Goal: Task Accomplishment & Management: Use online tool/utility

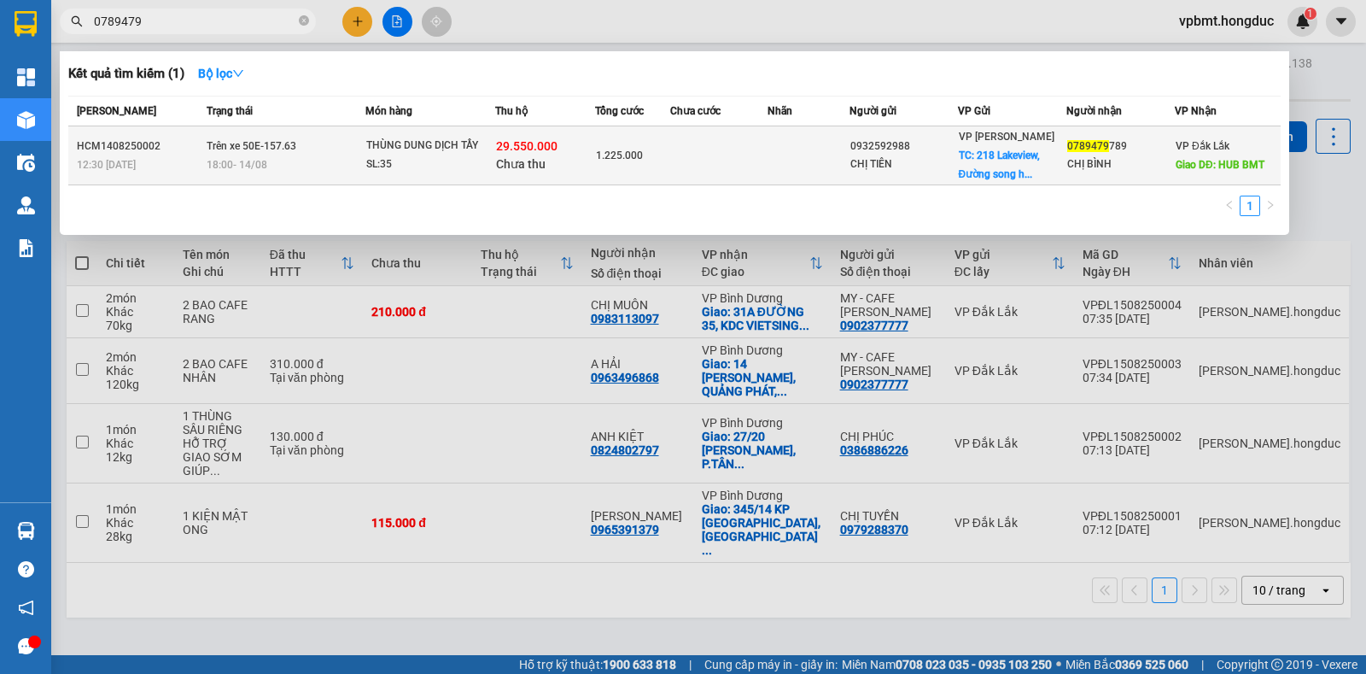
type input "0789479"
click at [1158, 155] on div "CHỊ BÌNH" at bounding box center [1120, 164] width 107 height 18
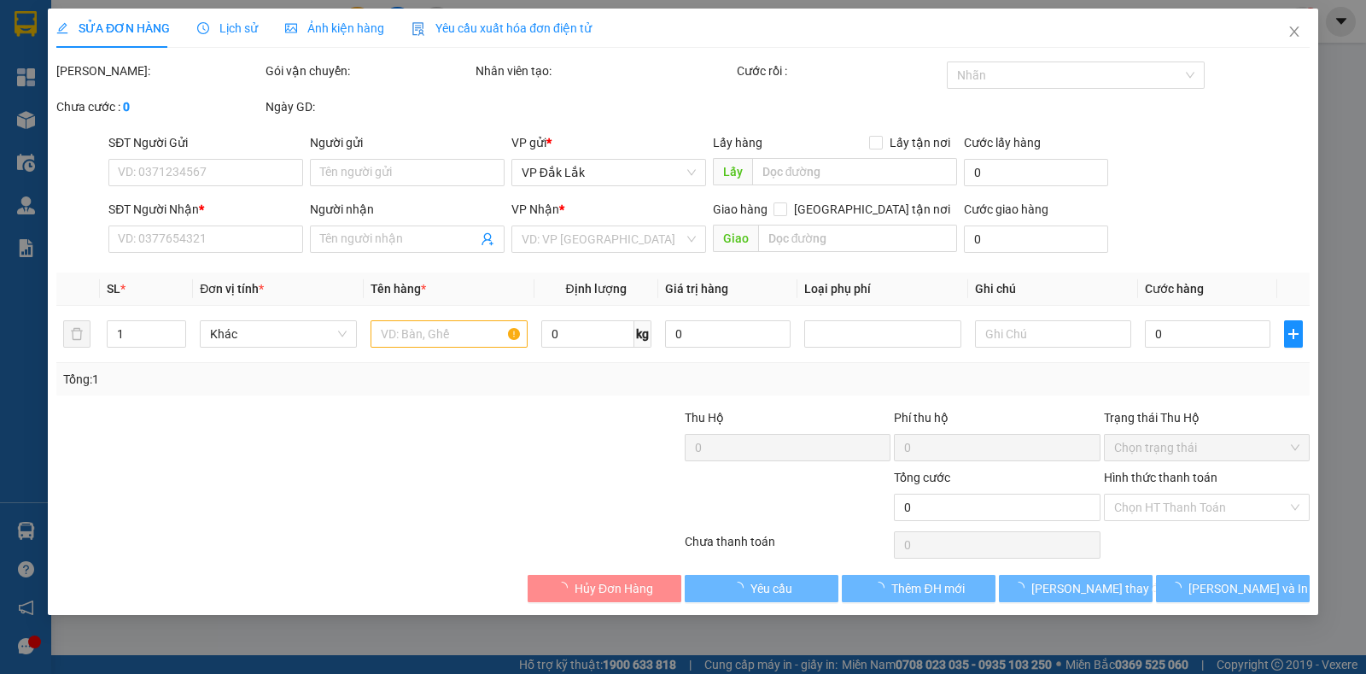
type input "0932592988"
type input "CHỊ TIÊN"
checkbox input "true"
type input "[STREET_ADDRESS]"
type input "0789479789"
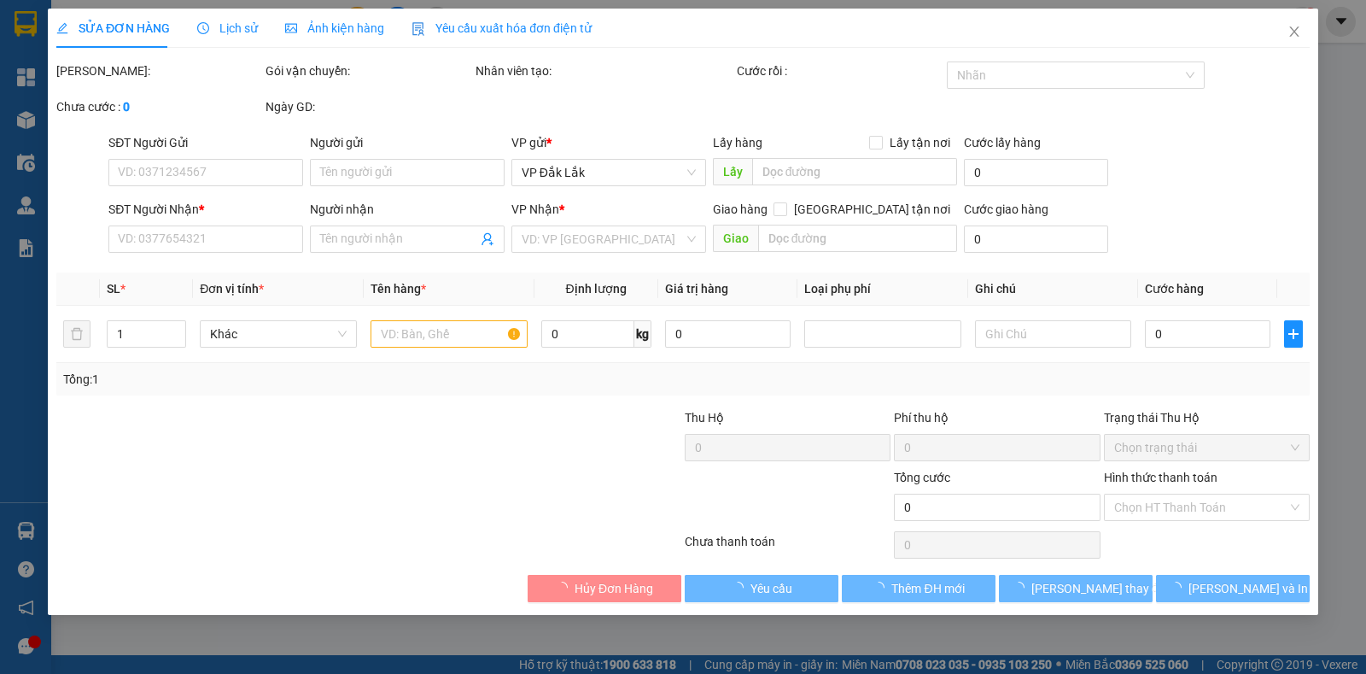
type input "CHỊ BÌNH"
type input "HUB BMT"
type input "1.225.000"
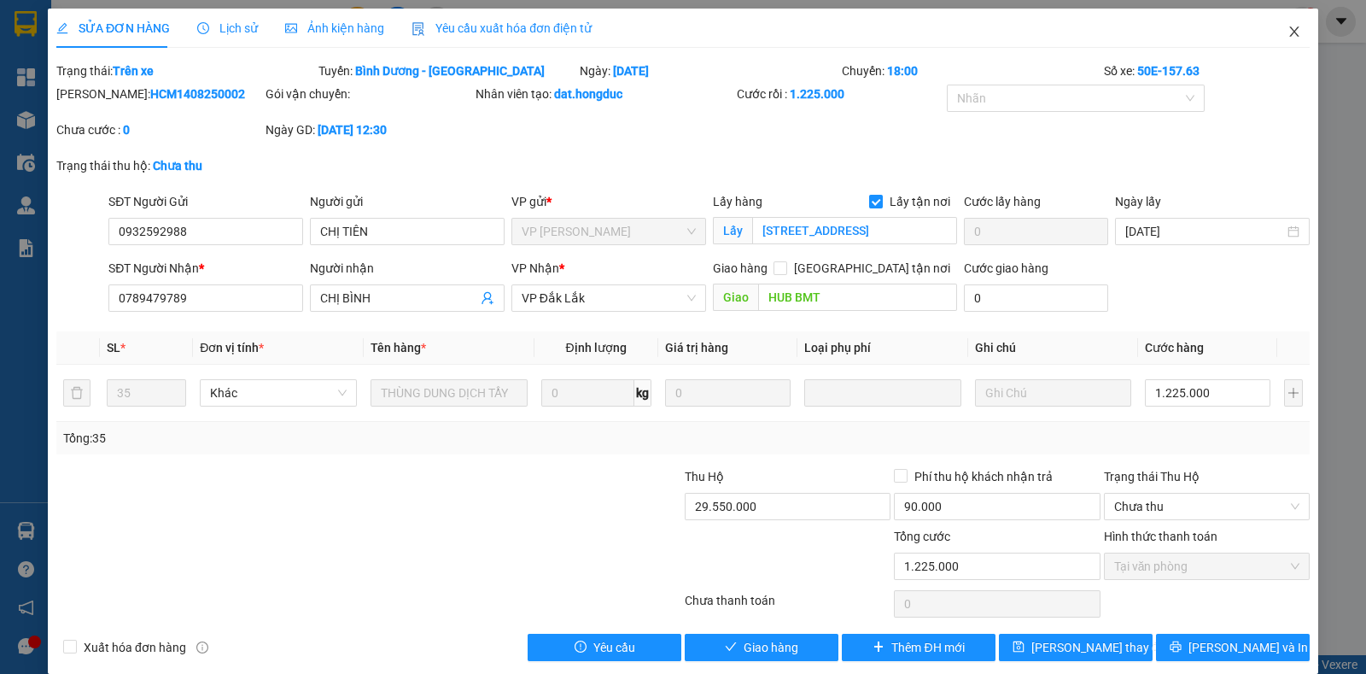
click at [1288, 32] on icon "close" at bounding box center [1295, 32] width 14 height 14
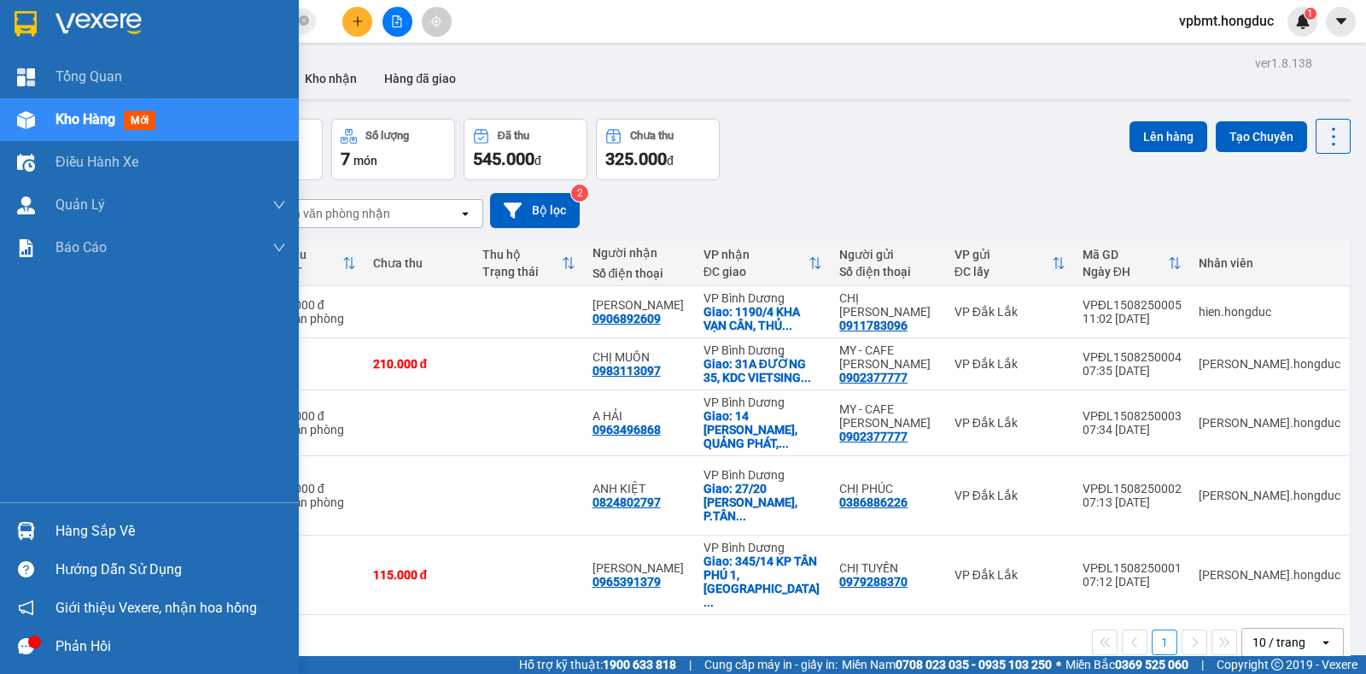
click at [94, 521] on div "Hàng sắp về" at bounding box center [171, 531] width 231 height 26
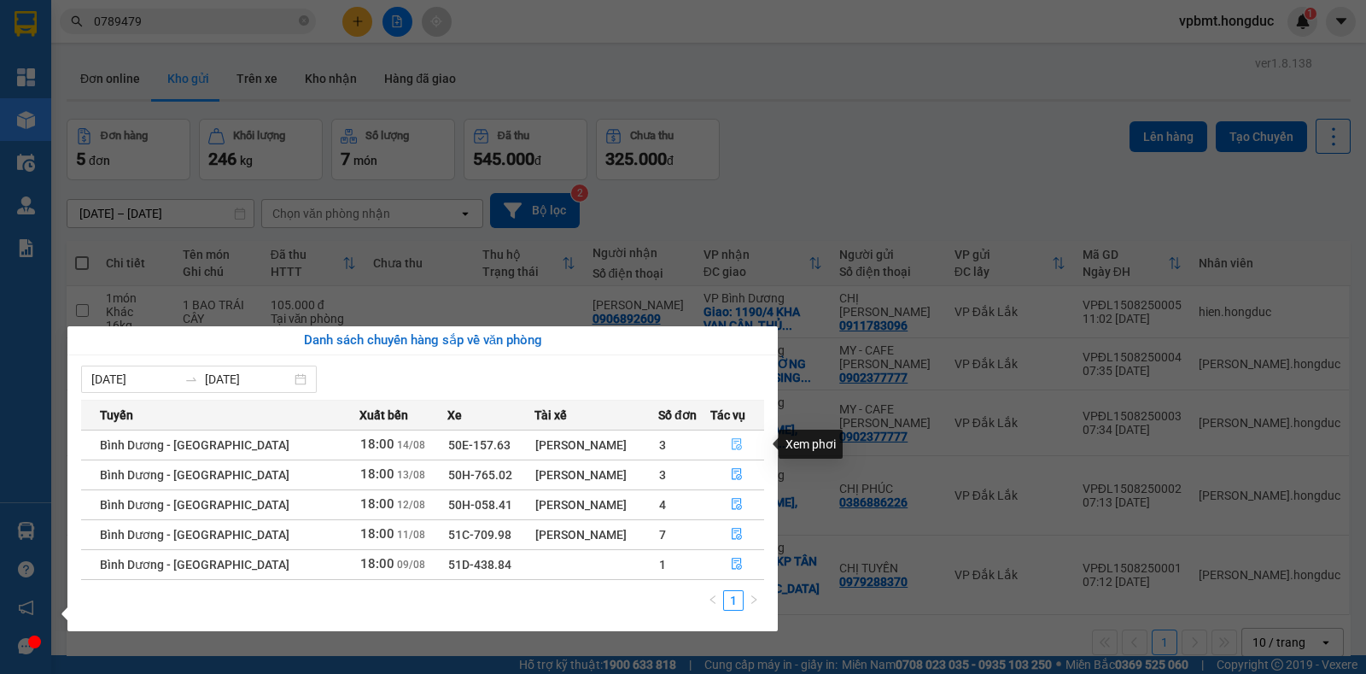
click at [733, 436] on button "button" at bounding box center [737, 444] width 53 height 27
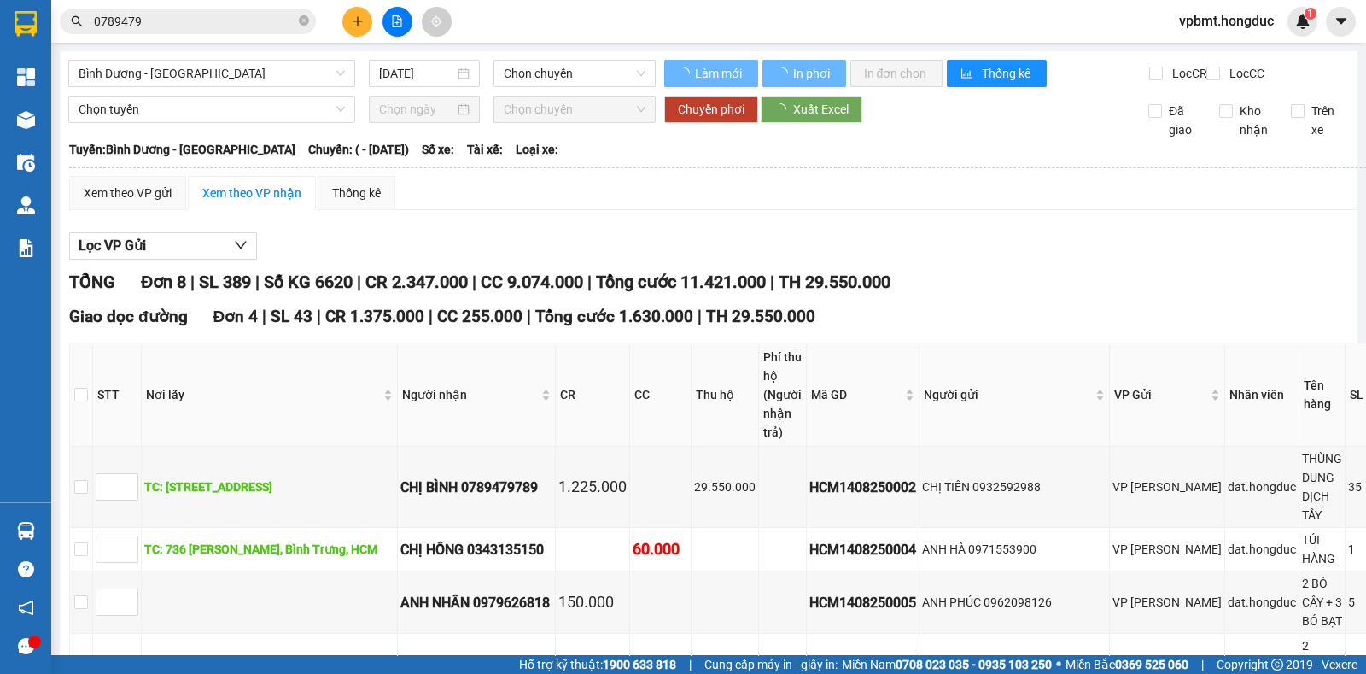
type input "[DATE]"
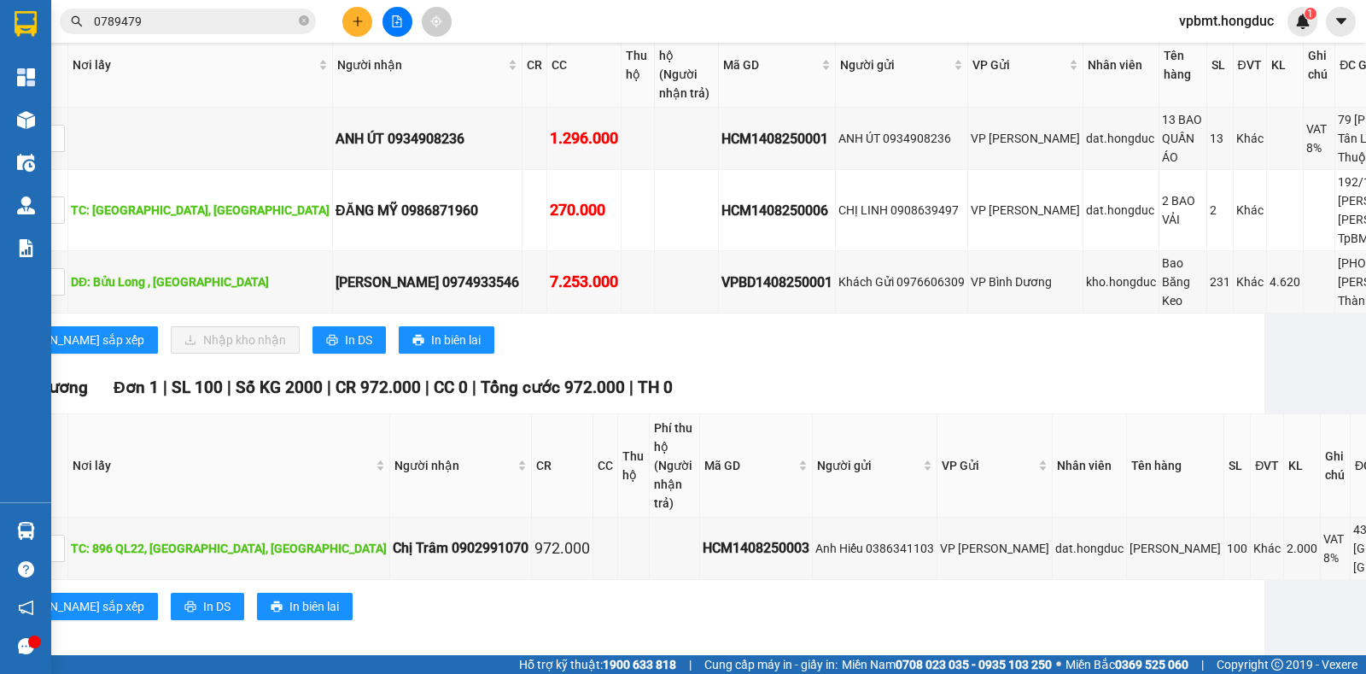
scroll to position [794, 97]
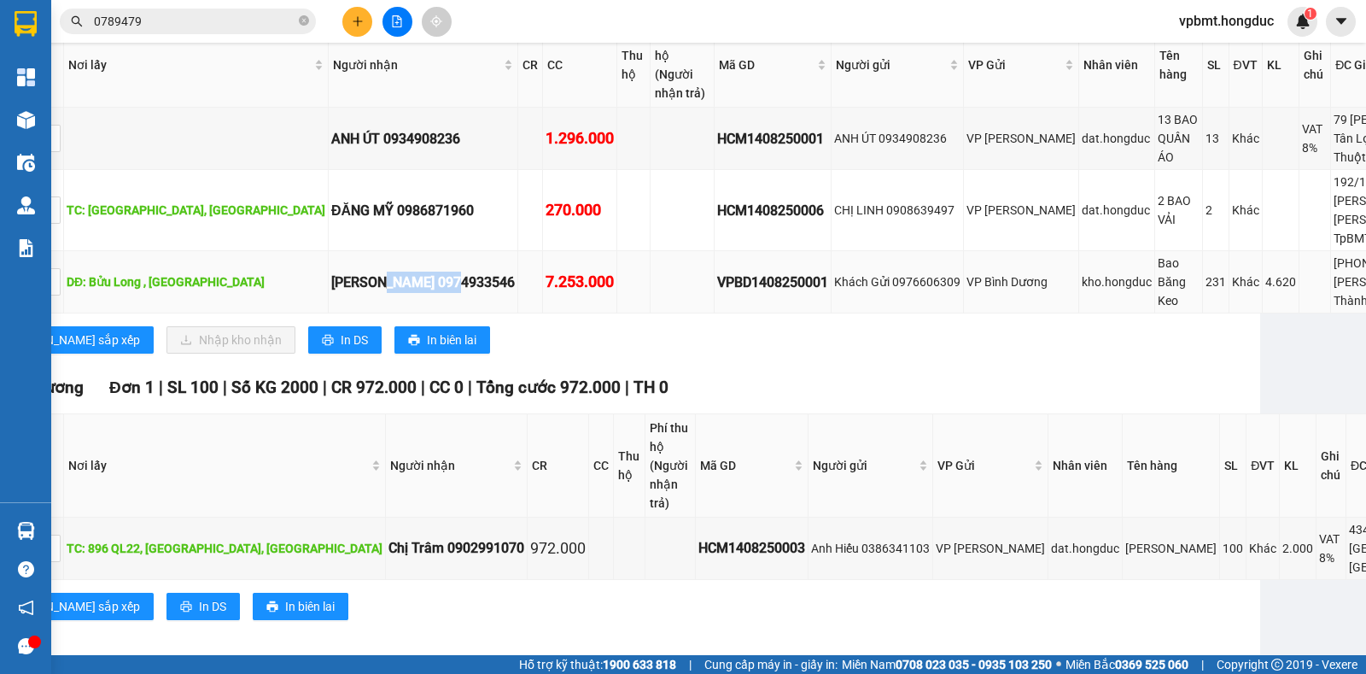
drag, startPoint x: 361, startPoint y: 288, endPoint x: 286, endPoint y: 281, distance: 75.5
click at [331, 281] on div "[PERSON_NAME] 0974933546" at bounding box center [423, 282] width 184 height 21
copy div "0974933546"
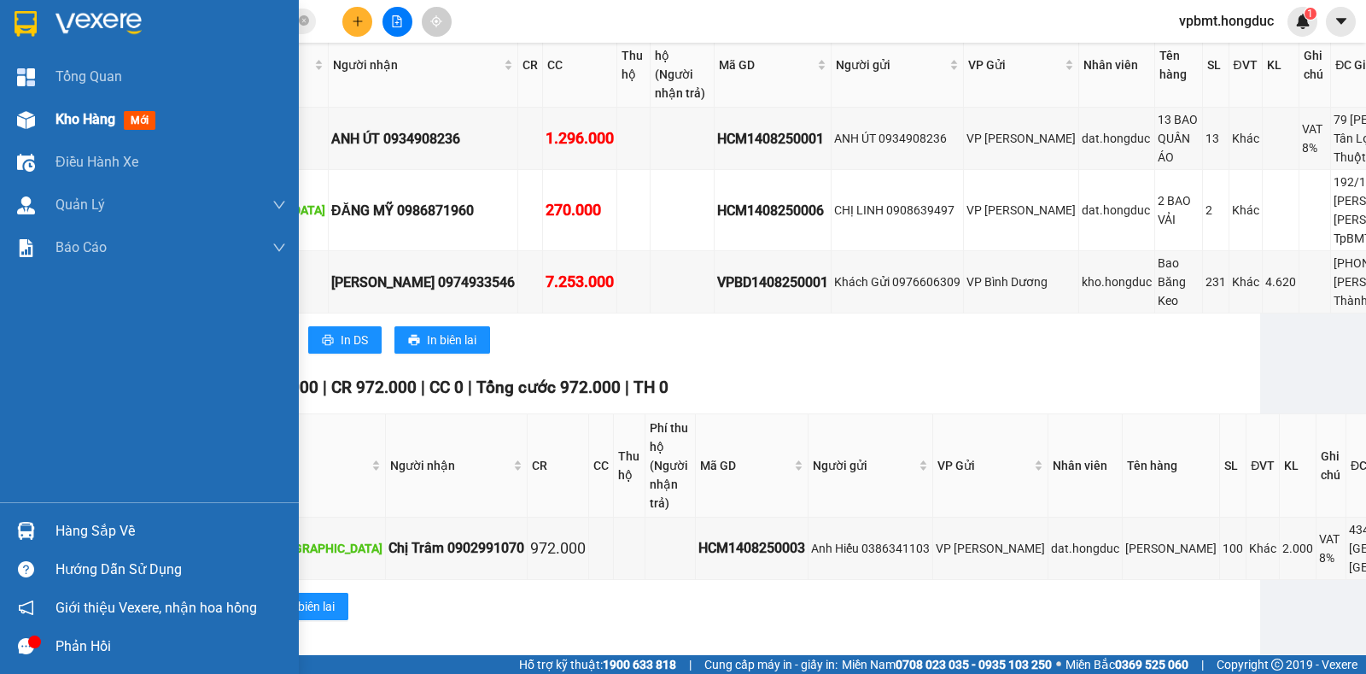
click at [44, 120] on div "Kho hàng mới" at bounding box center [149, 119] width 299 height 43
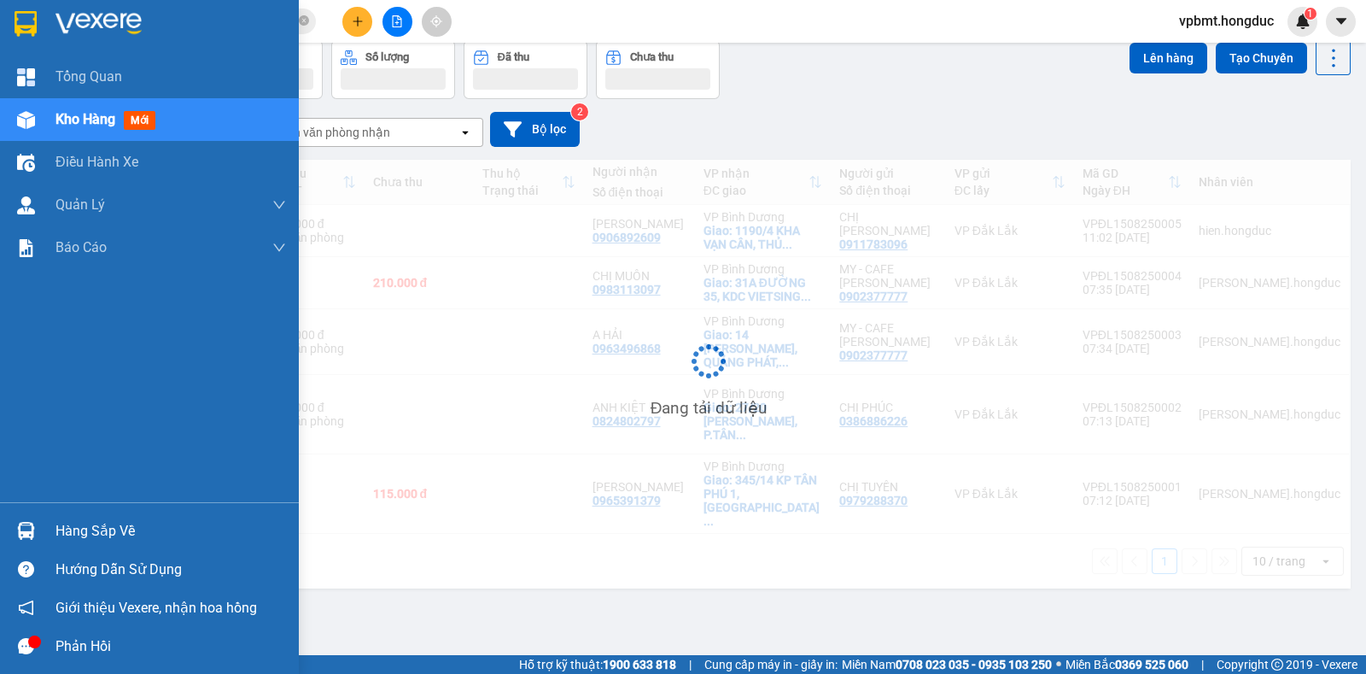
scroll to position [78, 0]
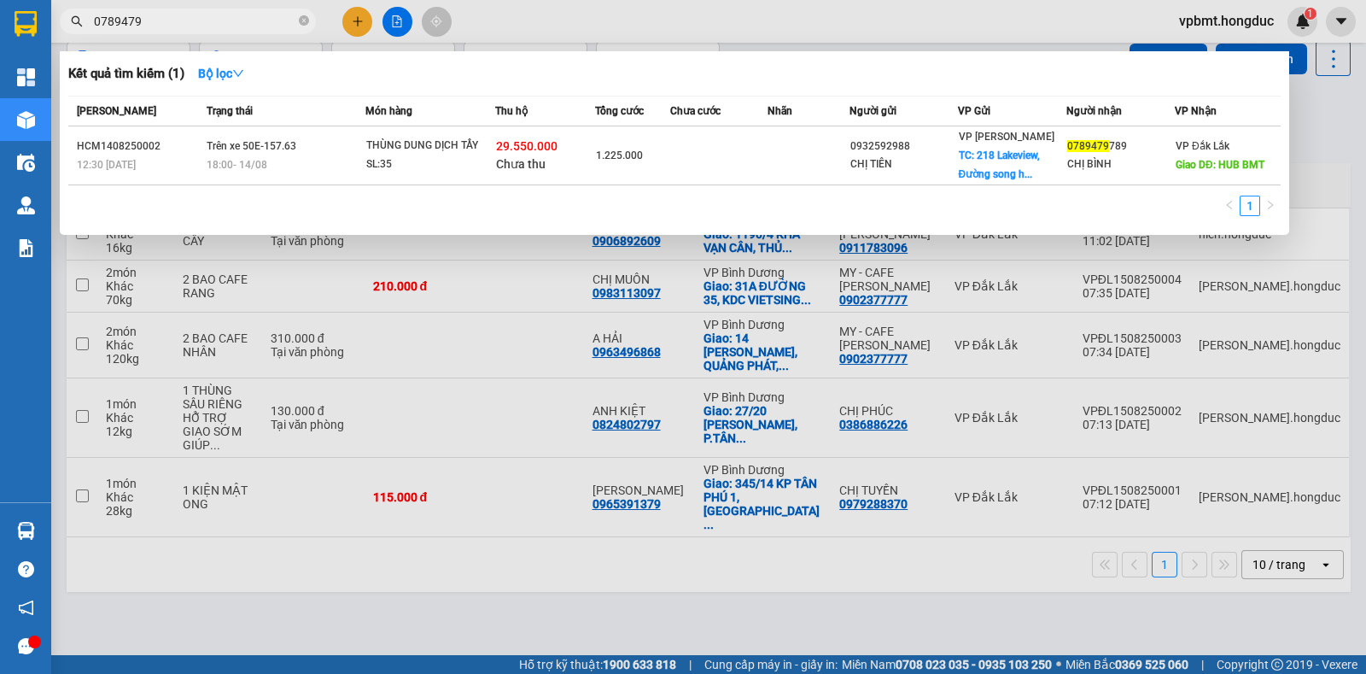
click at [209, 23] on input "0789479" at bounding box center [195, 21] width 202 height 19
type input "0"
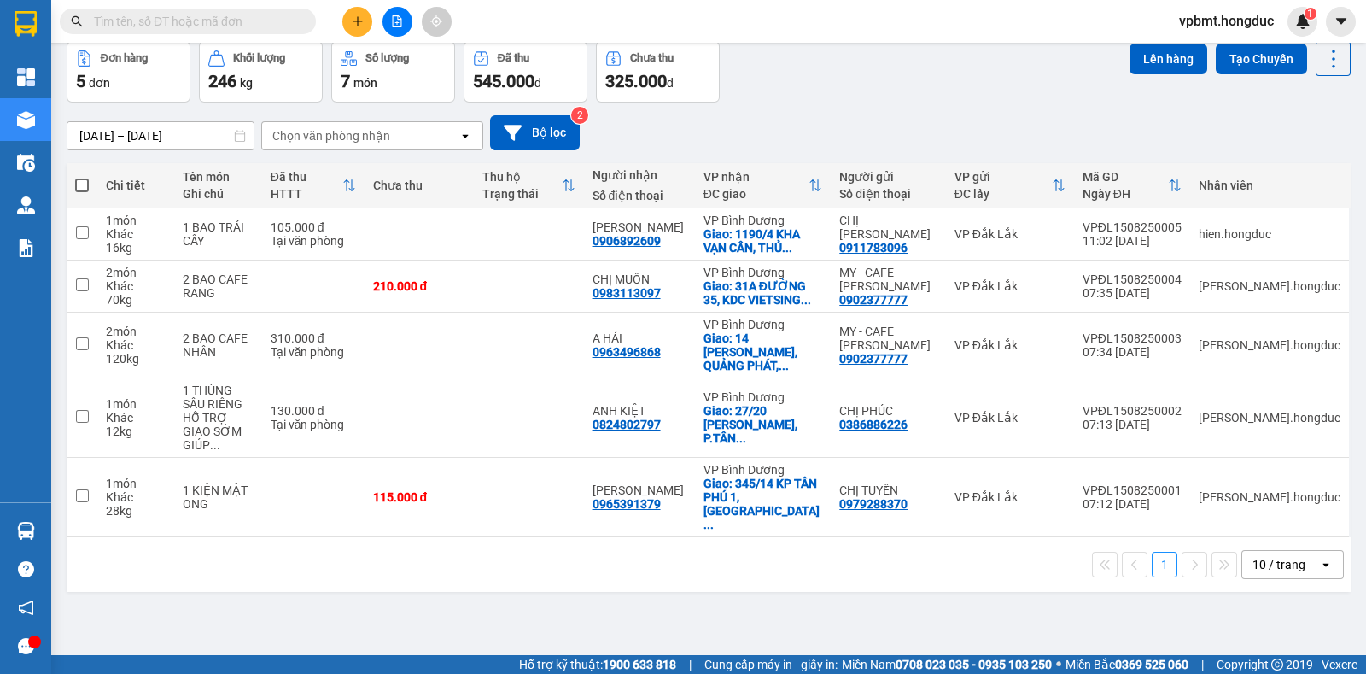
paste input "0974933546"
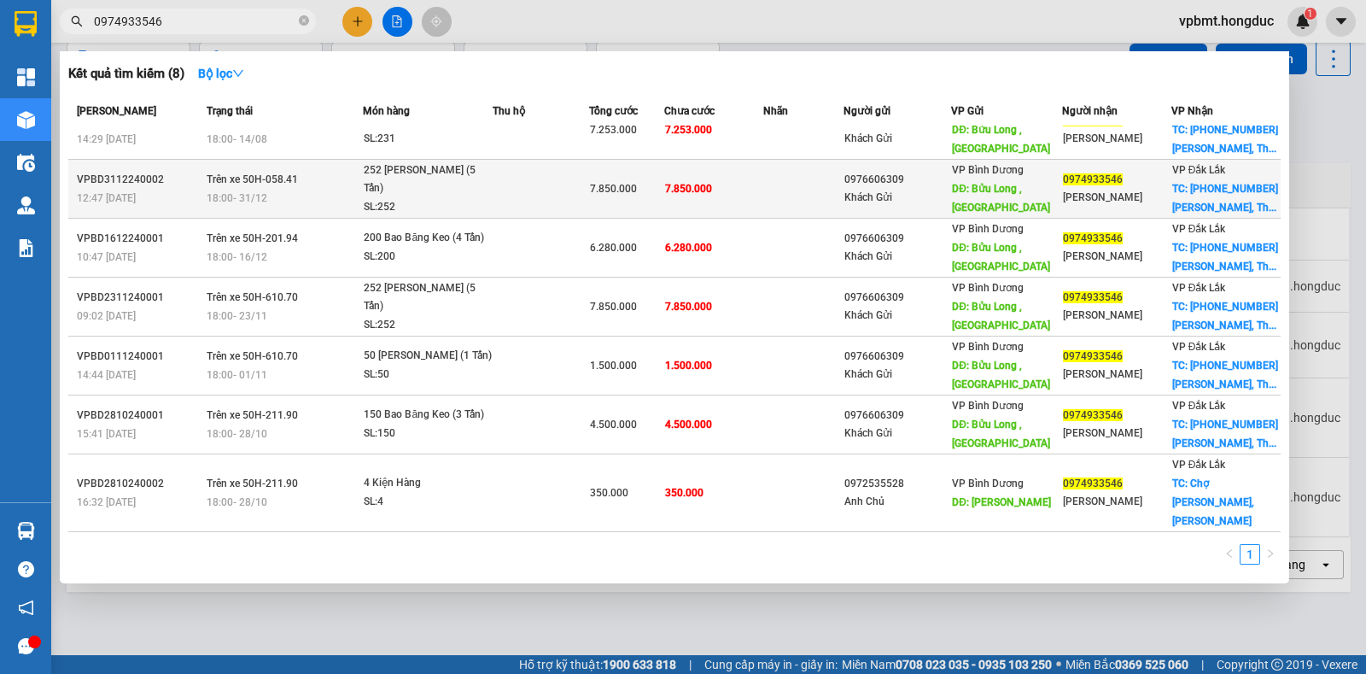
scroll to position [40, 0]
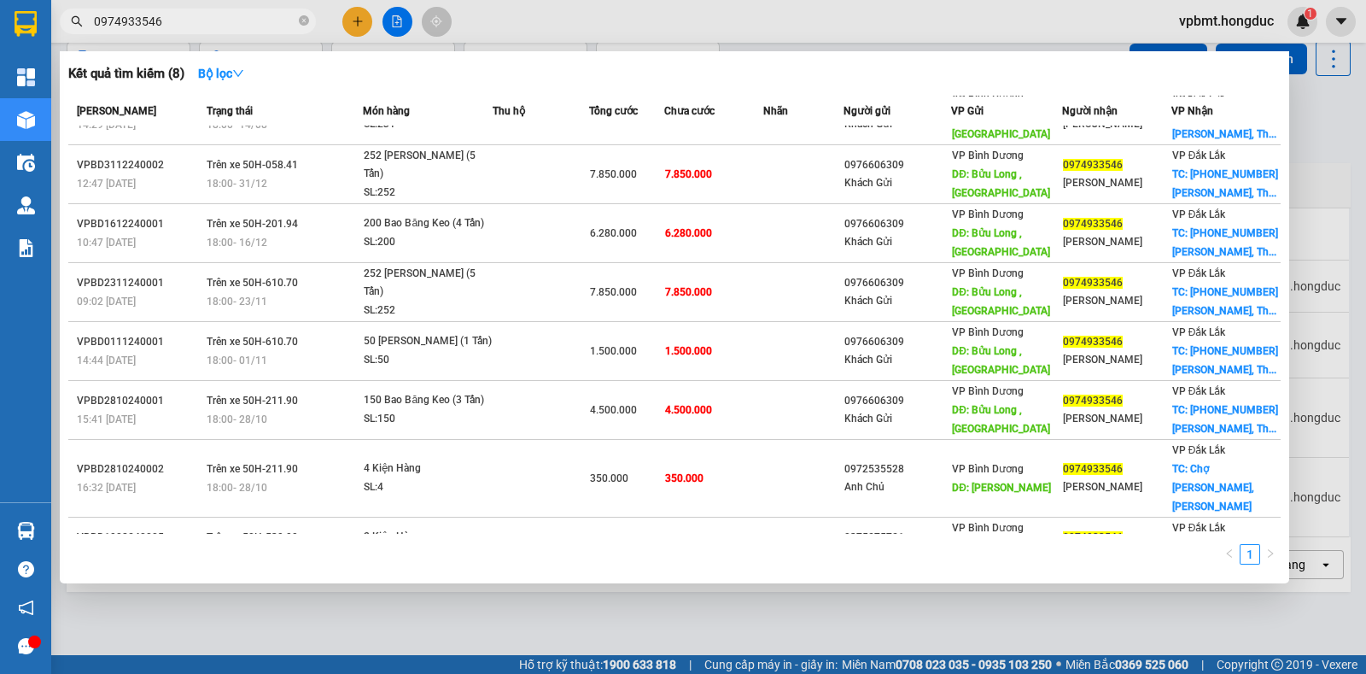
type input "0974933546"
click at [1247, 631] on div at bounding box center [683, 337] width 1366 height 674
